Goal: Complete application form

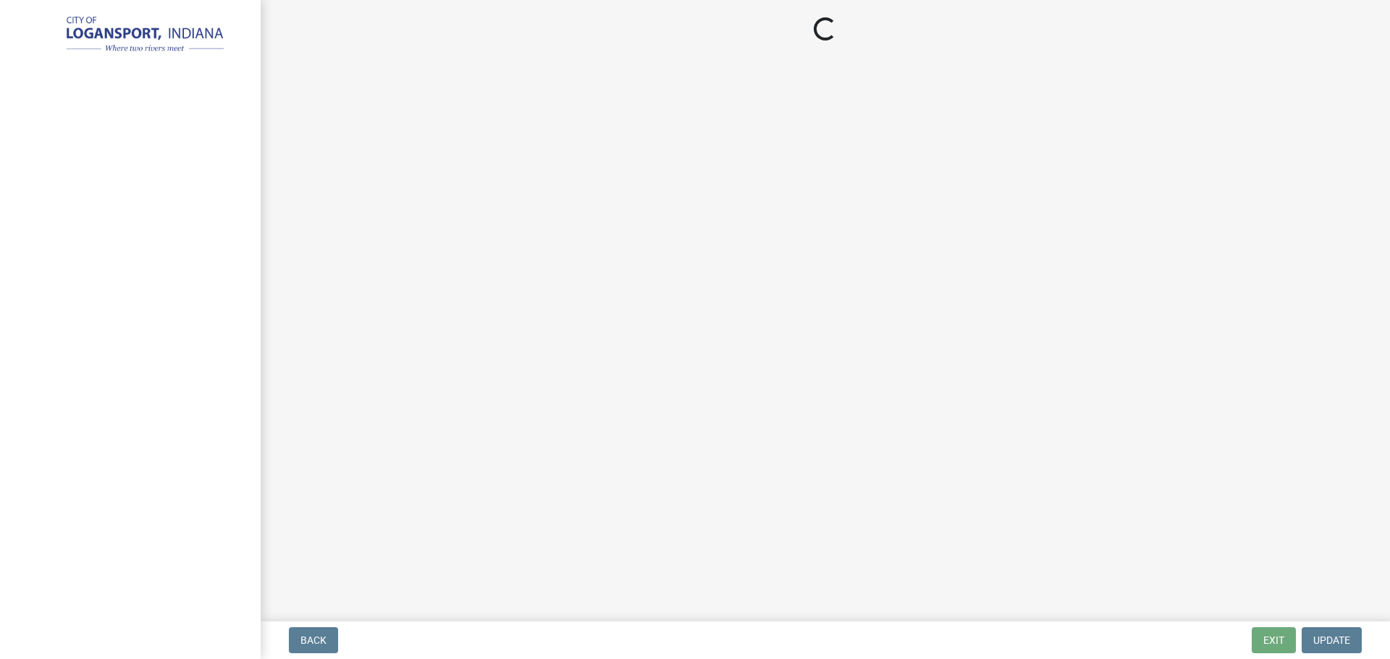
select select "IN"
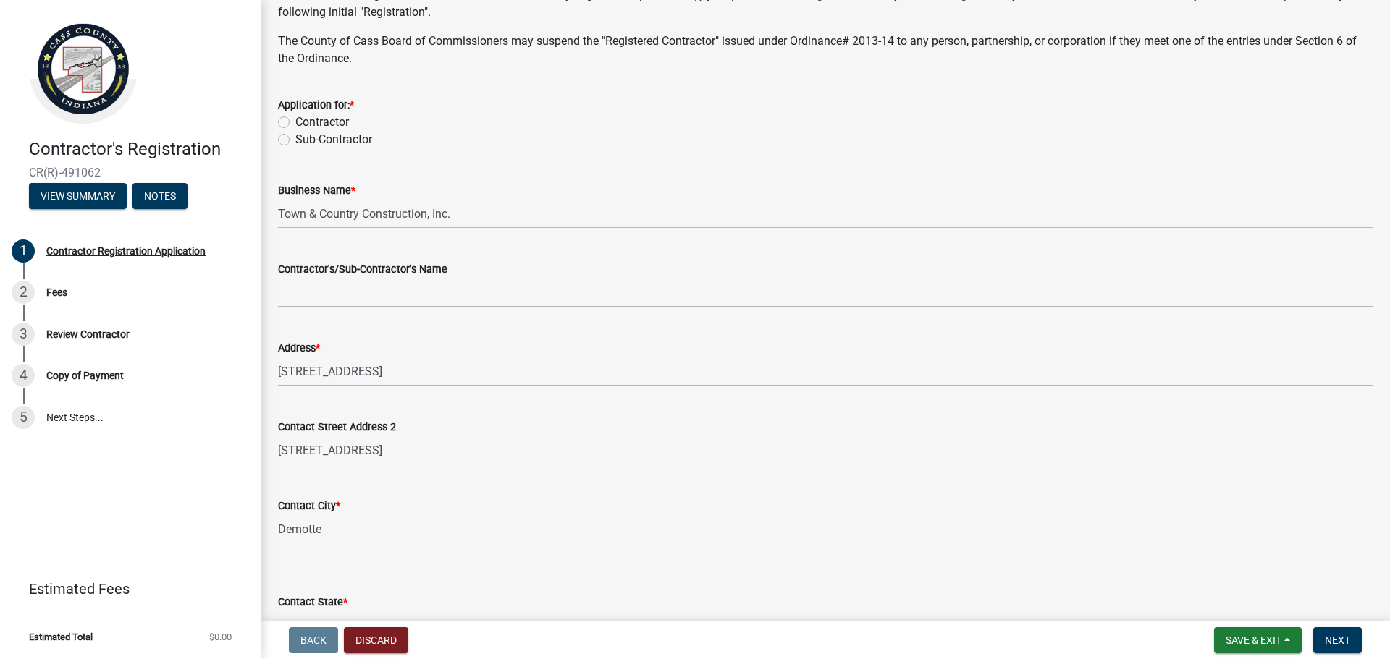
scroll to position [434, 0]
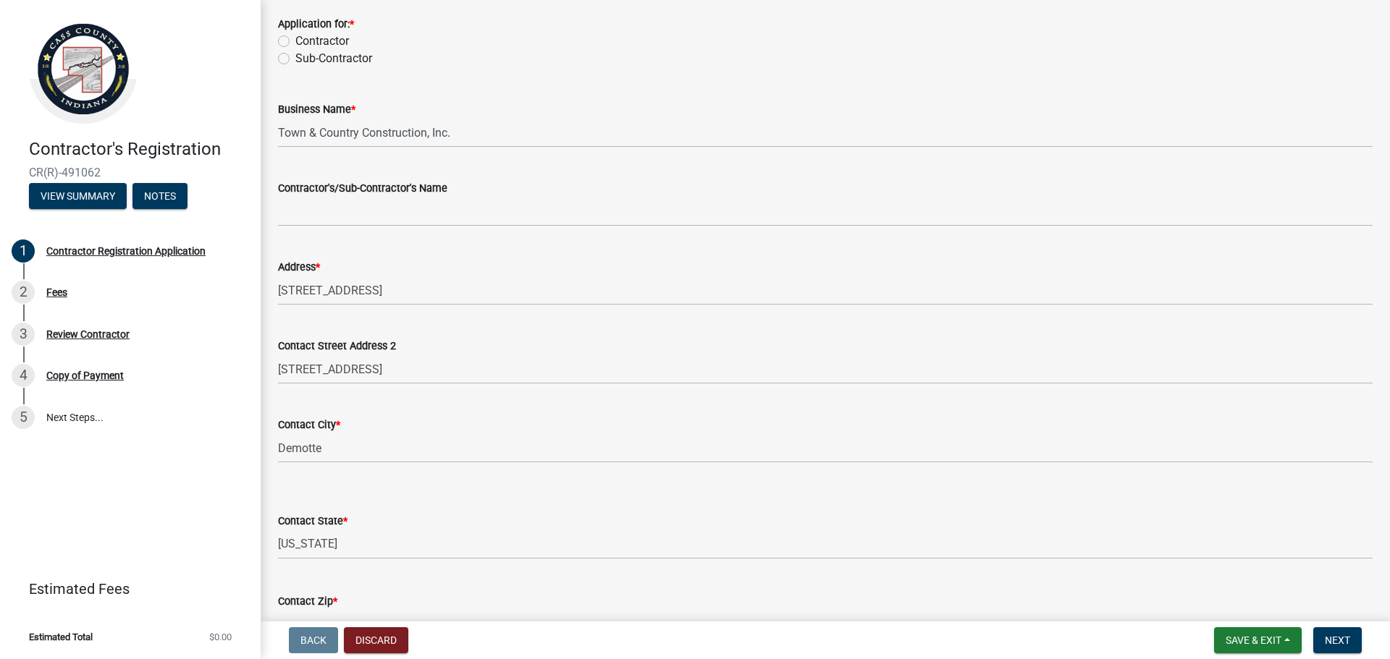
click at [295, 43] on label "Contractor" at bounding box center [322, 41] width 54 height 17
click at [295, 42] on input "Contractor" at bounding box center [299, 37] width 9 height 9
radio input "true"
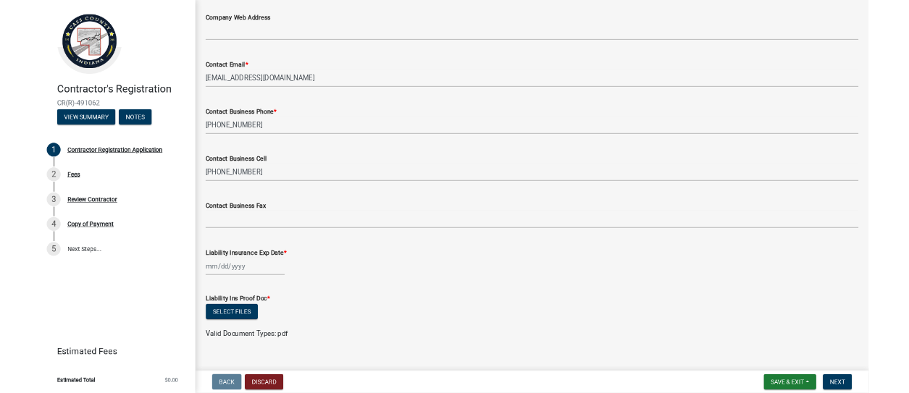
scroll to position [1108, 0]
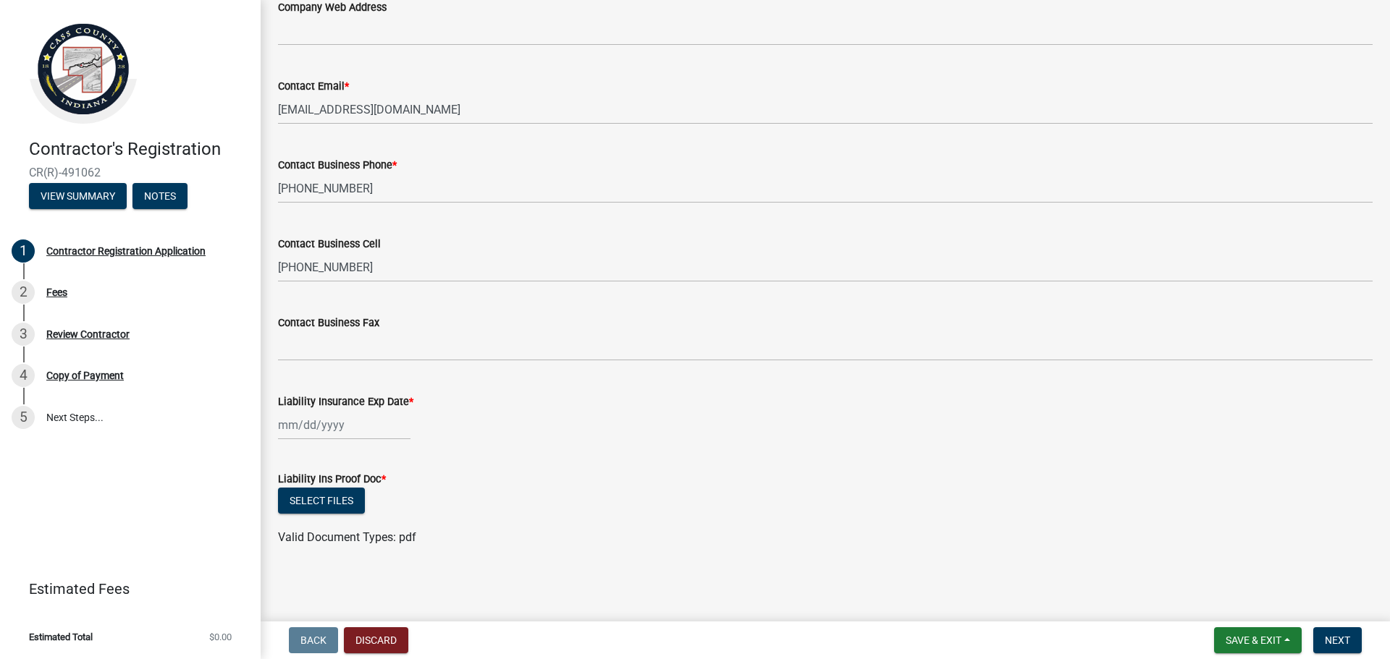
click at [442, 303] on div "Contact Business Fax" at bounding box center [825, 327] width 1095 height 67
click at [275, 421] on div "Liability Insurance Exp Date *" at bounding box center [825, 406] width 1116 height 67
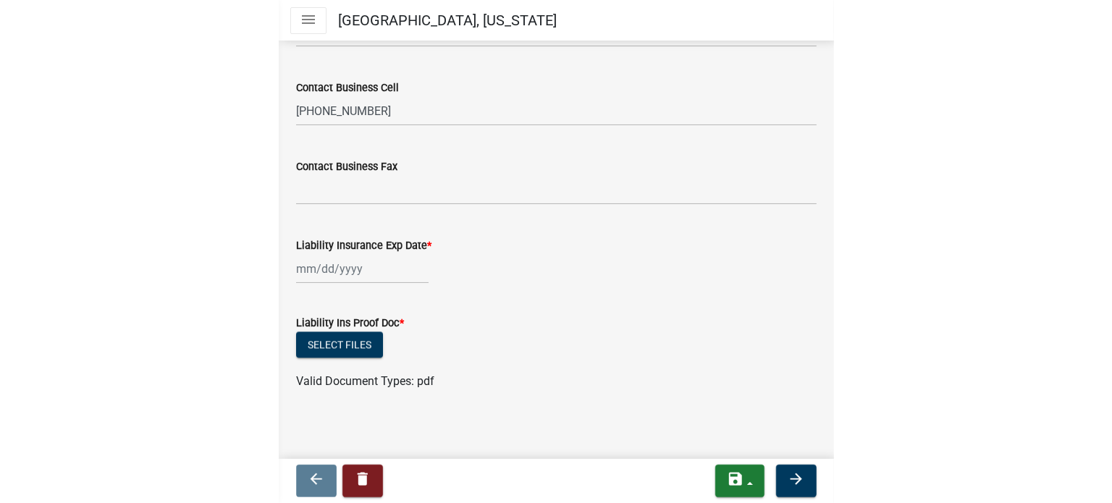
scroll to position [1284, 0]
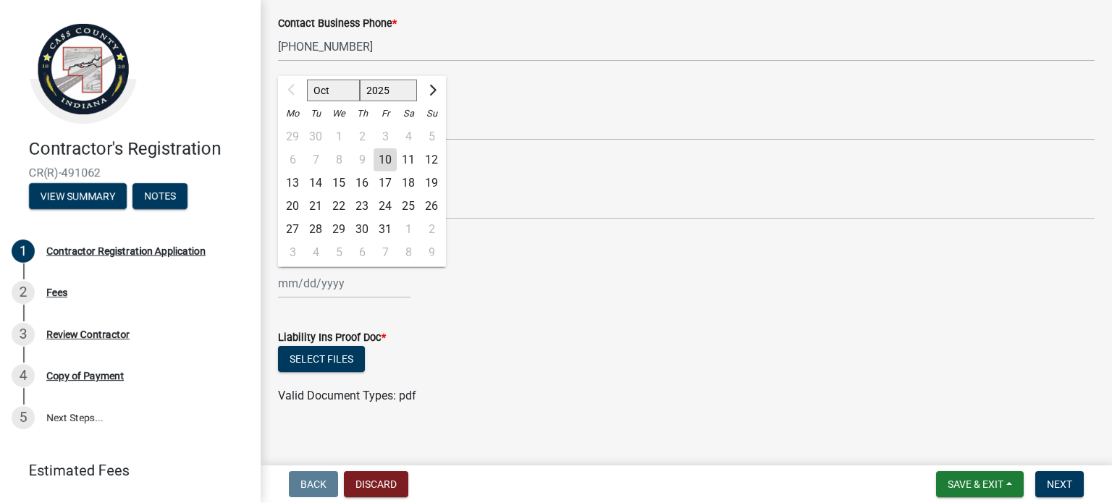
click at [286, 289] on input "Liability Insurance Exp Date *" at bounding box center [344, 284] width 132 height 30
click at [384, 90] on select "2025 2026 2027 2028 2029 2030 2031 2032 2033 2034 2035 2036 2037 2038 2039 2040…" at bounding box center [389, 91] width 58 height 22
select select "2026"
click at [360, 80] on select "2025 2026 2027 2028 2029 2030 2031 2032 2033 2034 2035 2036 2037 2038 2039 2040…" at bounding box center [389, 91] width 58 height 22
click at [358, 136] on div "1" at bounding box center [361, 136] width 23 height 23
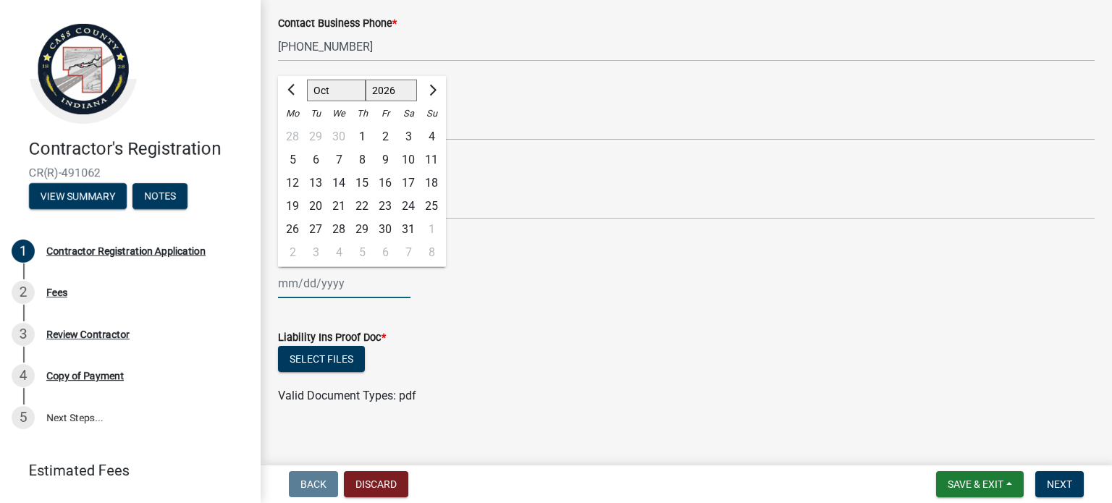
type input "[DATE]"
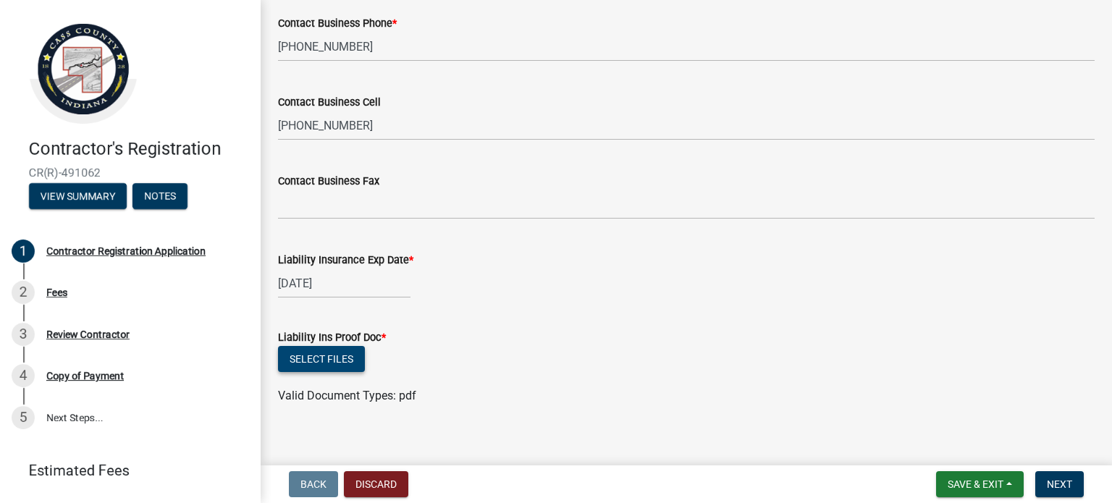
click at [316, 357] on button "Select files" at bounding box center [321, 359] width 87 height 26
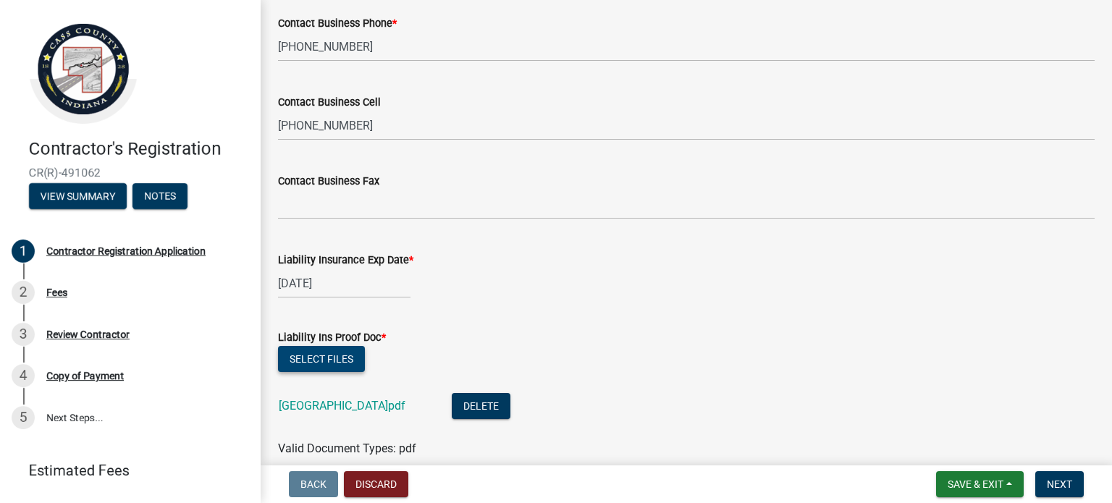
scroll to position [1351, 0]
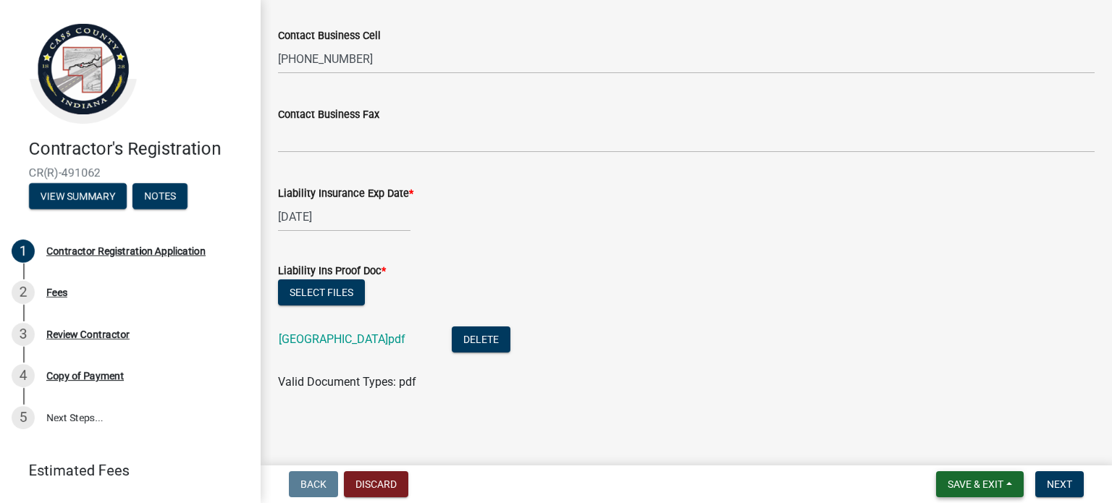
click at [979, 483] on span "Save & Exit" at bounding box center [976, 485] width 56 height 12
click at [927, 414] on button "Save" at bounding box center [966, 412] width 116 height 35
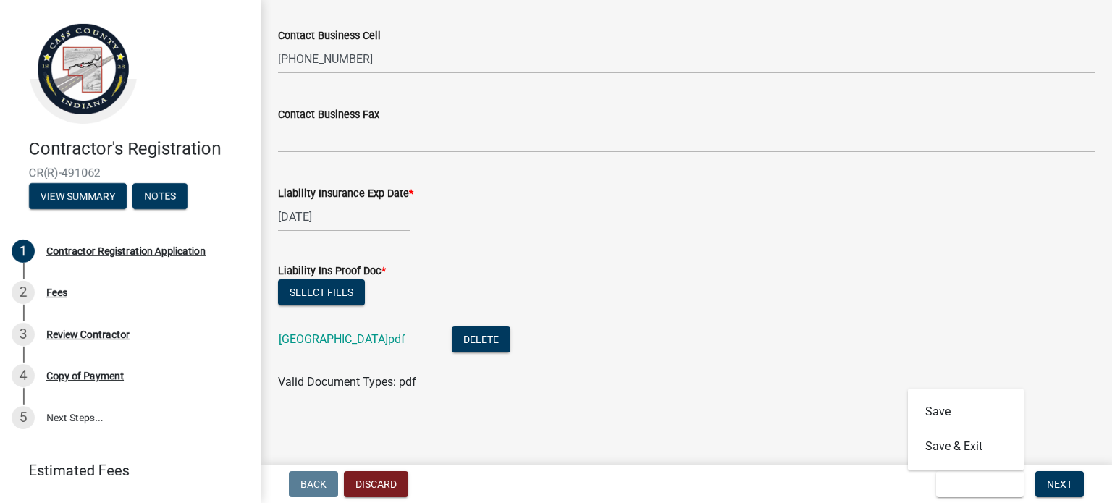
scroll to position [0, 0]
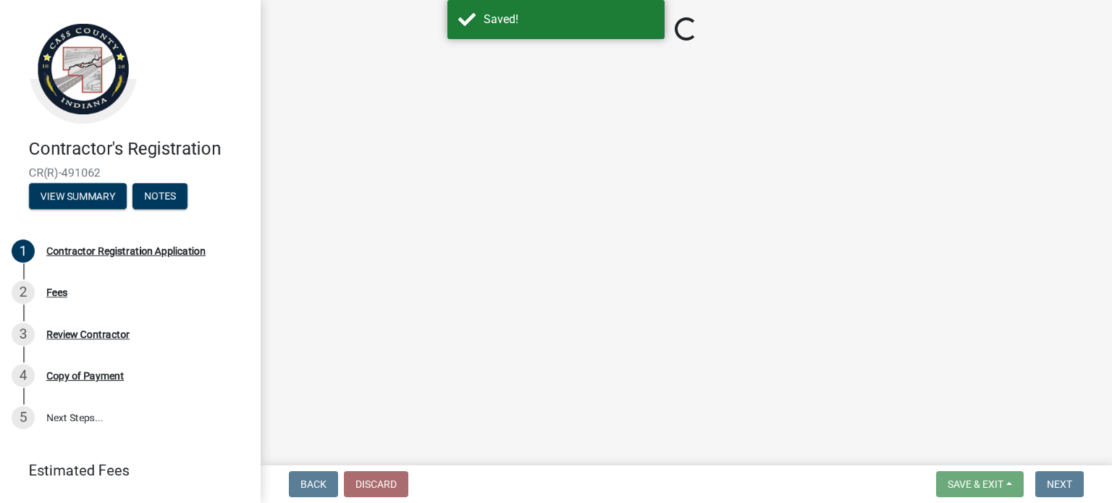
select select "IN"
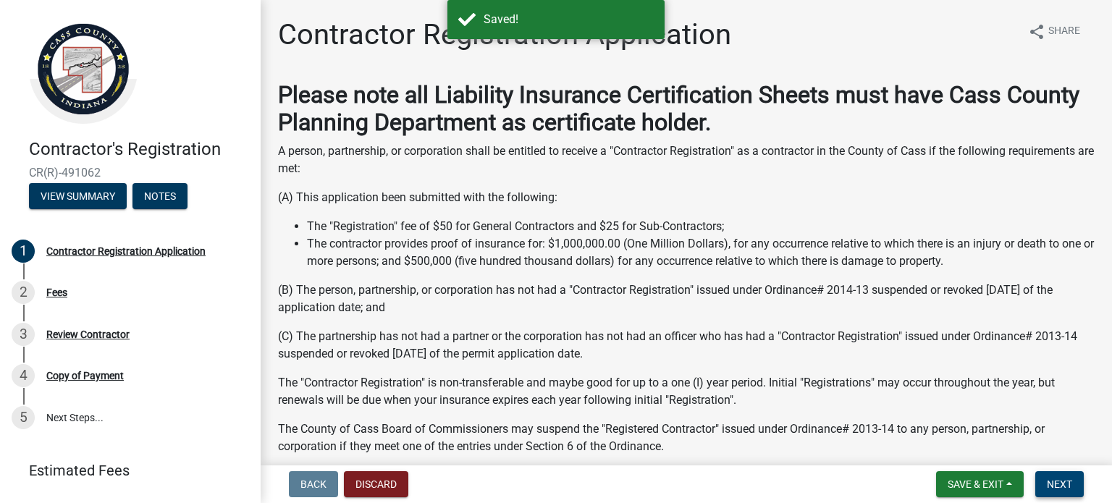
click at [1066, 484] on span "Next" at bounding box center [1059, 485] width 25 height 12
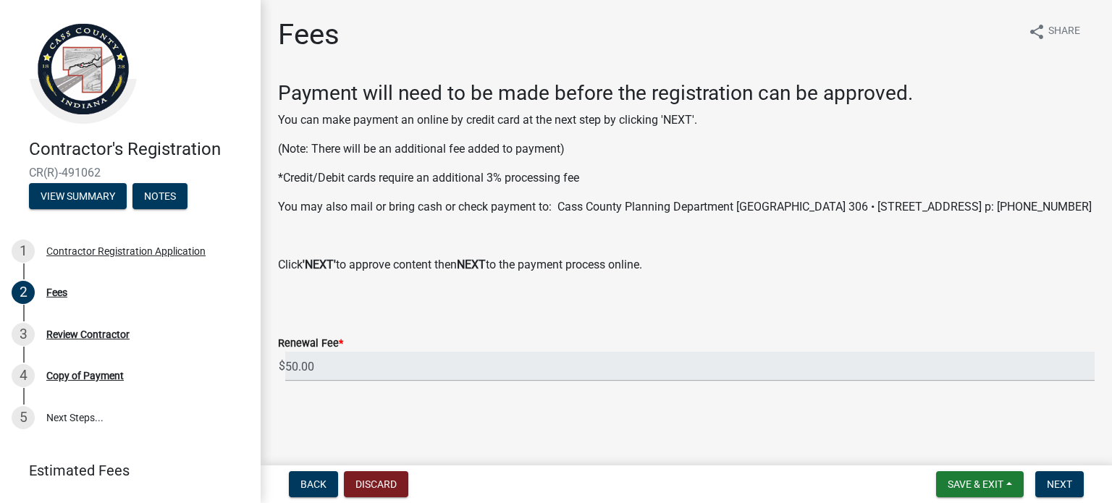
scroll to position [8, 0]
click at [1066, 481] on span "Next" at bounding box center [1059, 485] width 25 height 12
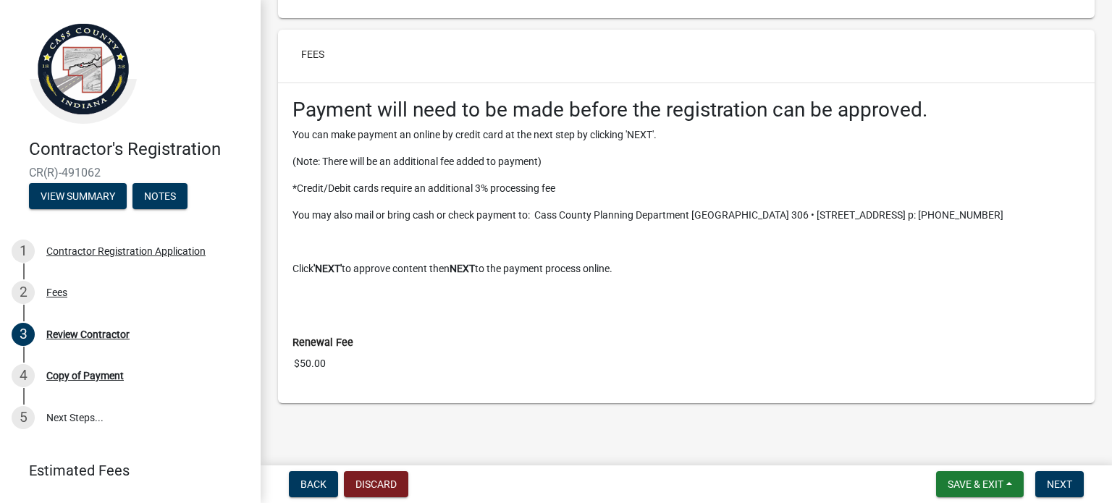
scroll to position [1601, 0]
click at [1046, 490] on button "Next" at bounding box center [1059, 484] width 49 height 26
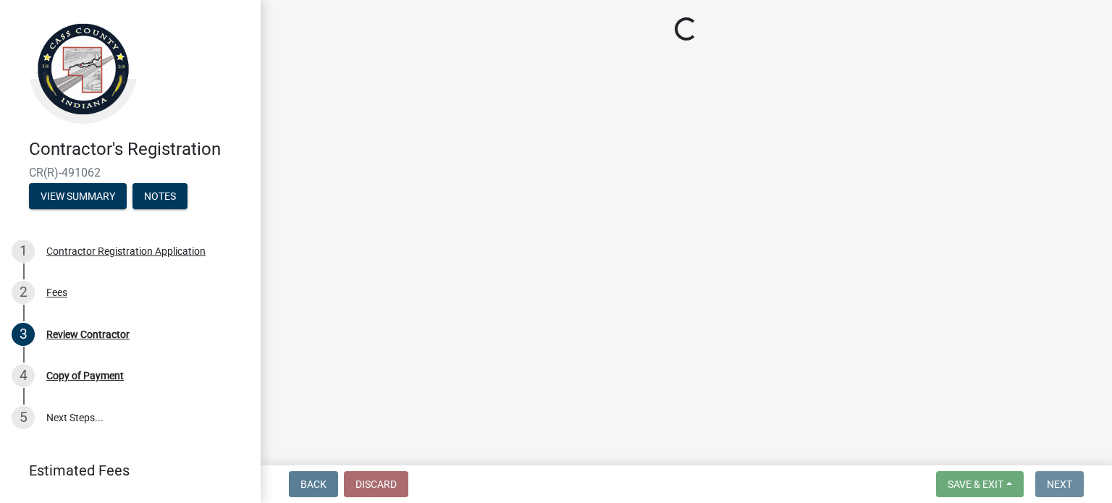
scroll to position [0, 0]
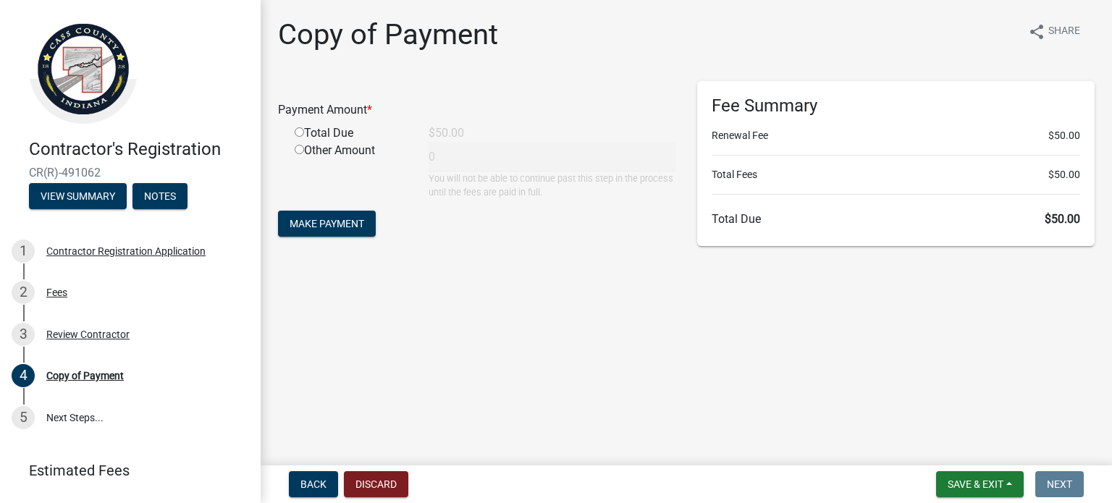
click at [296, 131] on input "radio" at bounding box center [299, 131] width 9 height 9
radio input "true"
type input "50"
click at [333, 222] on span "Make Payment" at bounding box center [327, 224] width 75 height 12
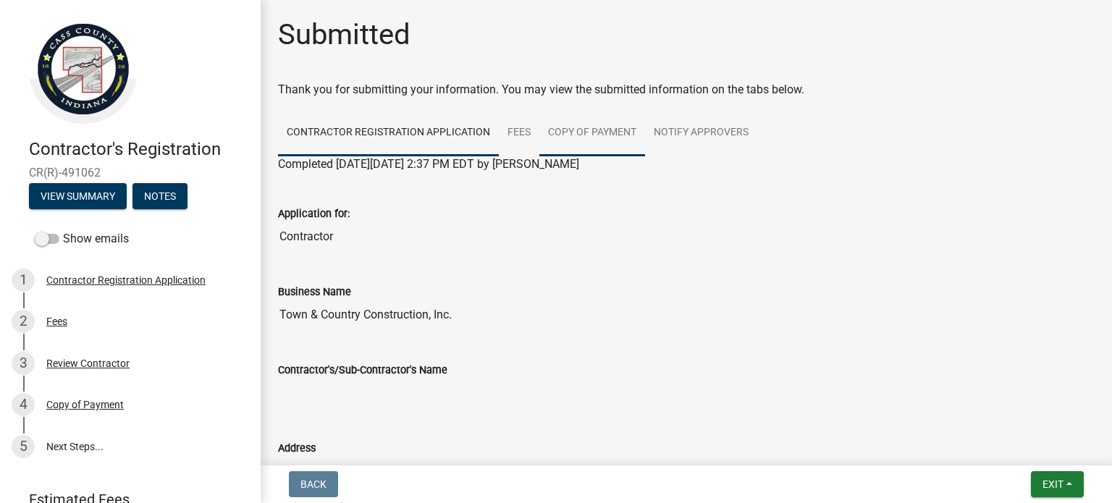
click at [579, 130] on link "Copy of Payment" at bounding box center [592, 133] width 106 height 46
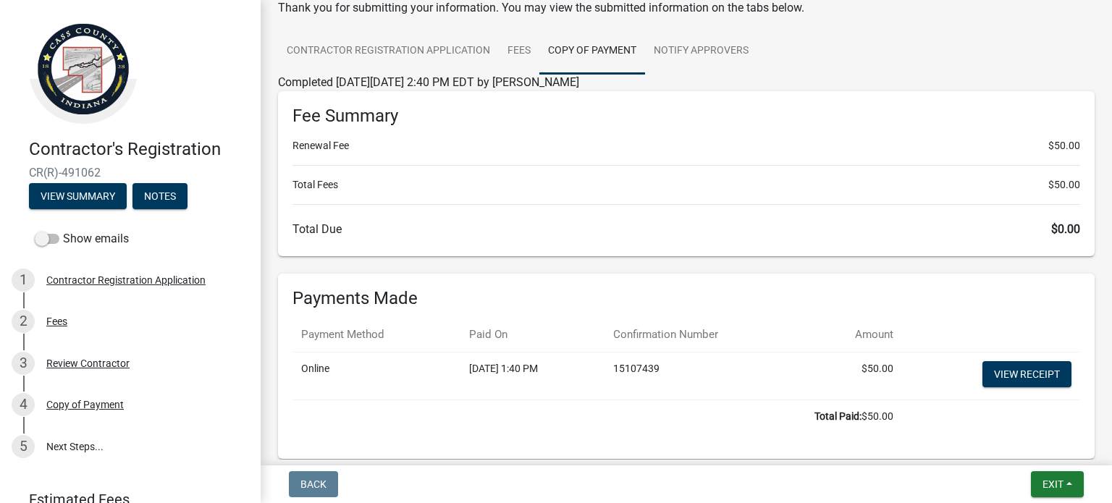
scroll to position [153, 0]
